Goal: Task Accomplishment & Management: Use online tool/utility

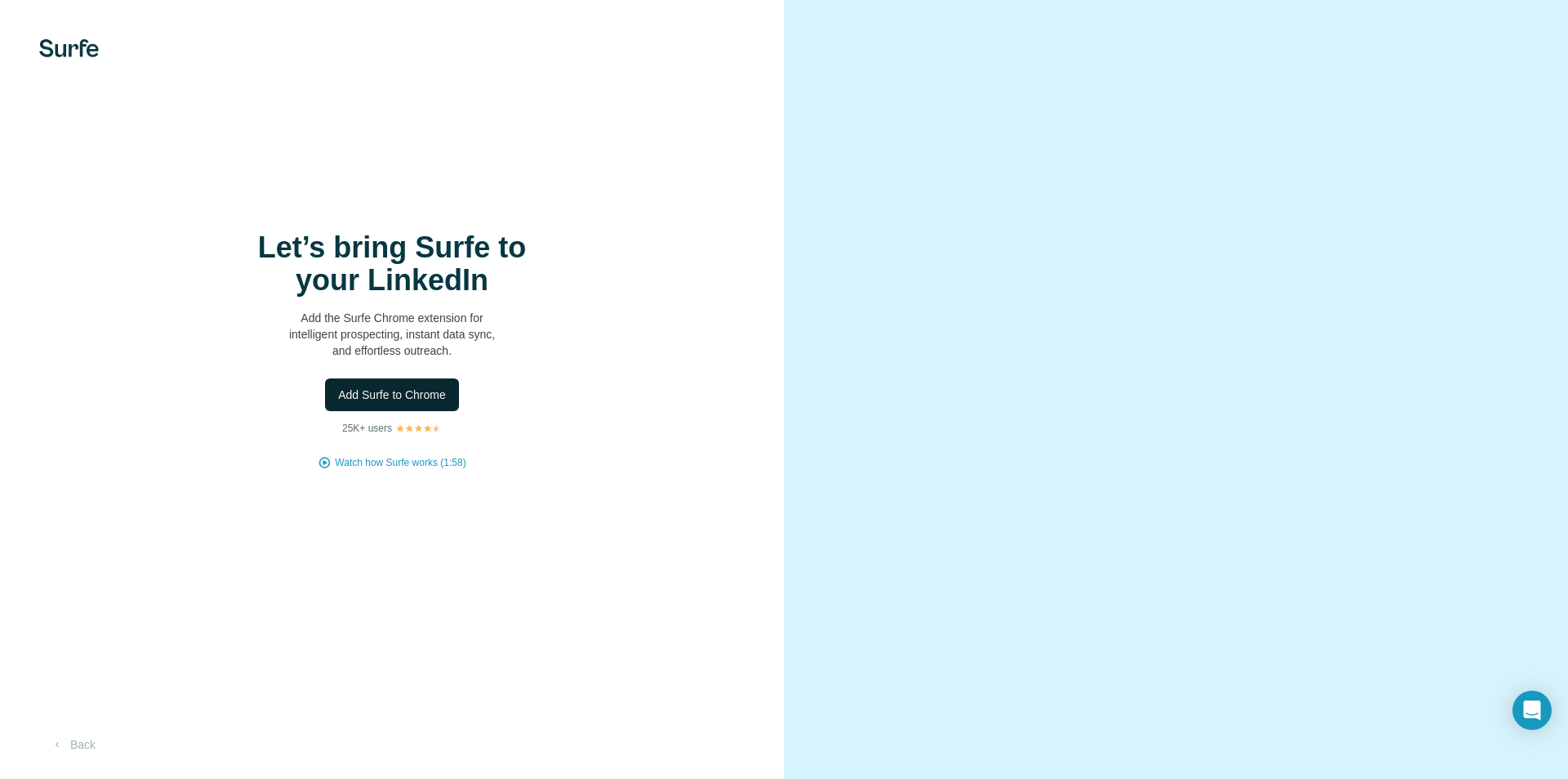
click at [382, 400] on span "Add Surfe to Chrome" at bounding box center [392, 395] width 108 height 16
click at [725, 314] on div "Let’s bring Surfe to your LinkedIn Add the Surfe Chrome extension for intellige…" at bounding box center [392, 350] width 719 height 238
